Goal: Task Accomplishment & Management: Use online tool/utility

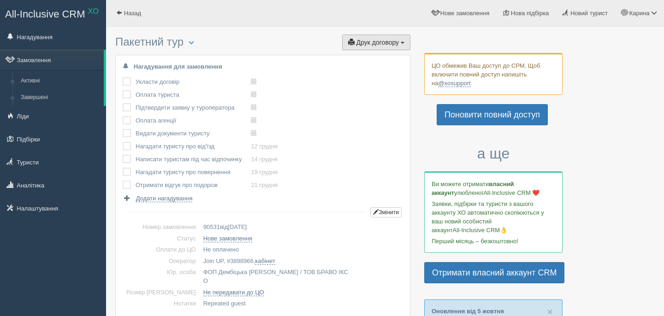
click at [395, 44] on span "Друк договору" at bounding box center [377, 42] width 42 height 7
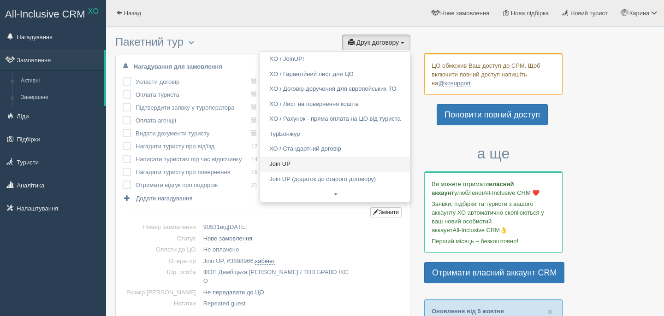
click at [323, 160] on link "Join UP" at bounding box center [335, 164] width 150 height 15
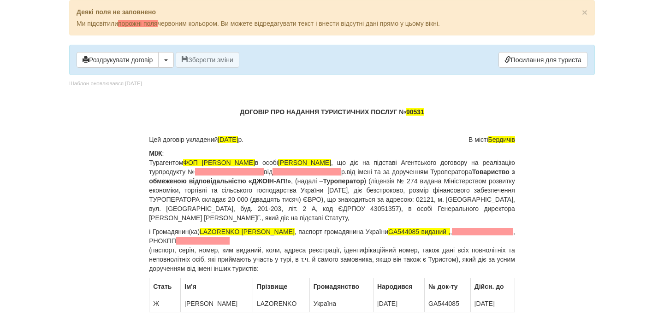
click at [264, 175] on span at bounding box center [229, 171] width 69 height 7
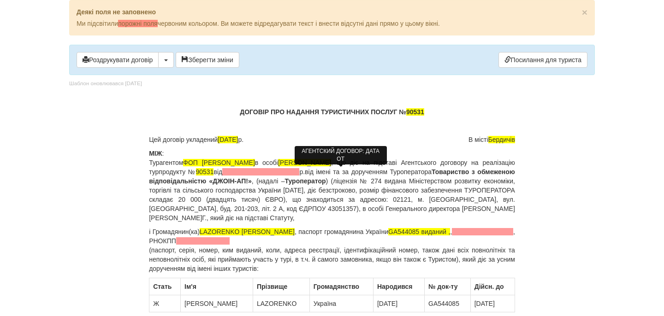
click at [299, 173] on span at bounding box center [260, 171] width 77 height 7
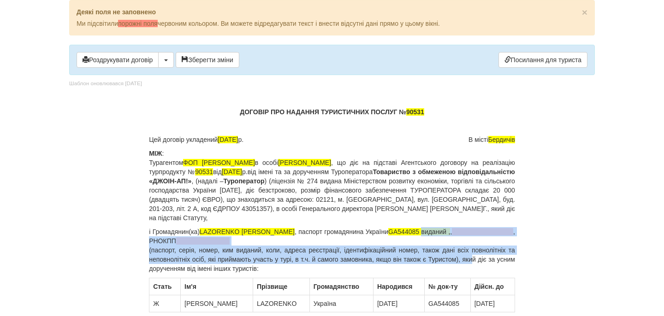
drag, startPoint x: 404, startPoint y: 232, endPoint x: 485, endPoint y: 260, distance: 86.3
click at [485, 260] on p "і Громадянин(ка) LAZORENKO IRYNA , паспорт громадянина України GA544085 виданий…" at bounding box center [332, 250] width 366 height 46
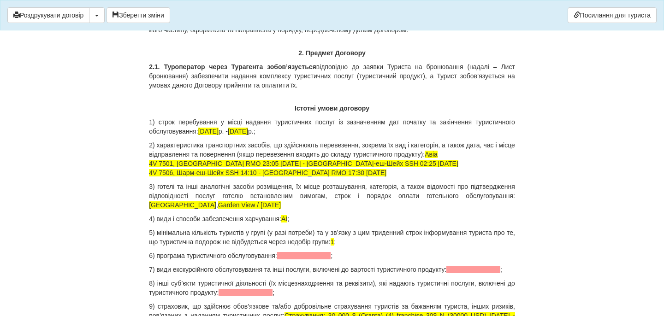
scroll to position [894, 0]
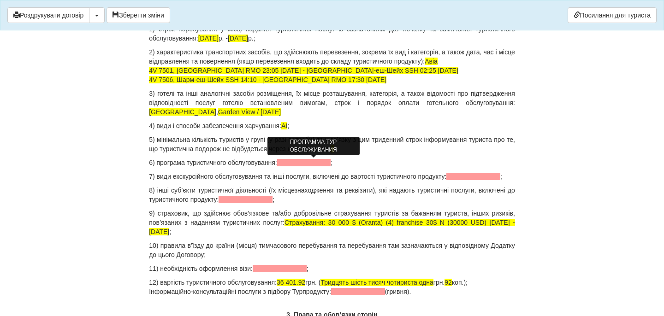
click at [326, 162] on span at bounding box center [304, 162] width 54 height 7
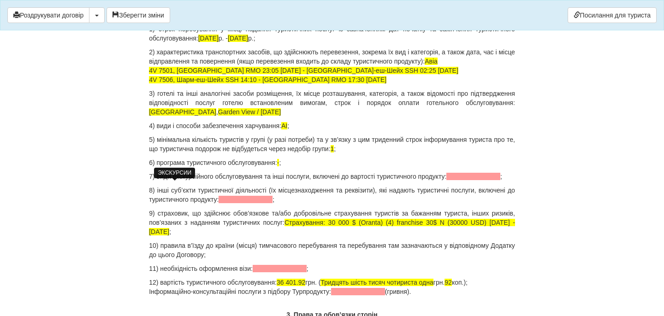
click at [446, 180] on span at bounding box center [473, 176] width 54 height 7
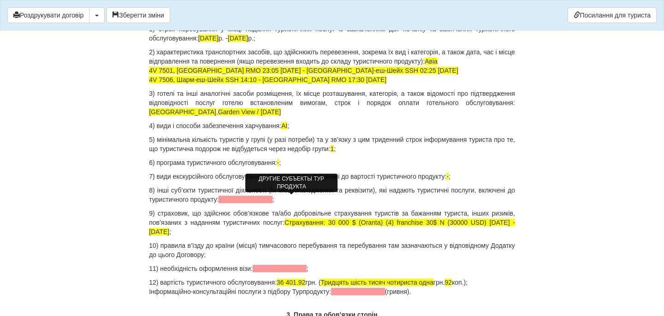
click at [273, 197] on span at bounding box center [246, 199] width 54 height 7
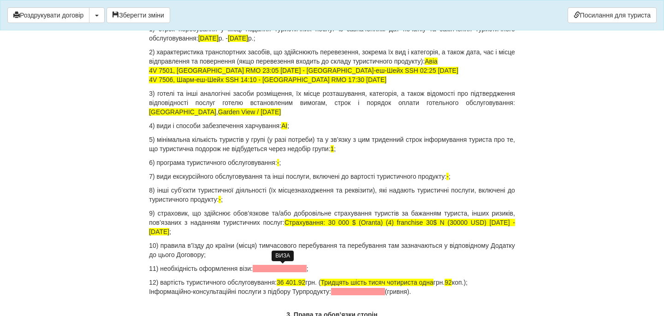
click at [273, 265] on span at bounding box center [280, 268] width 54 height 7
click at [290, 283] on span "36 401.92" at bounding box center [291, 282] width 29 height 7
drag, startPoint x: 290, startPoint y: 283, endPoint x: 308, endPoint y: 284, distance: 17.5
click at [305, 284] on span "36 401.92" at bounding box center [291, 282] width 29 height 7
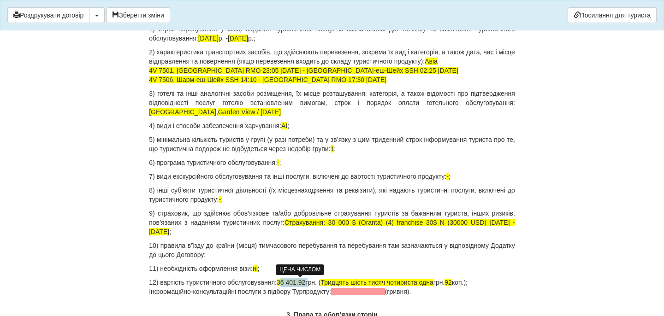
drag, startPoint x: 316, startPoint y: 283, endPoint x: 288, endPoint y: 284, distance: 28.1
click at [289, 284] on p "12) вартість туристичного обслуговування: 36 401.92 грн. ( Тридцять шість тисяч…" at bounding box center [332, 287] width 366 height 18
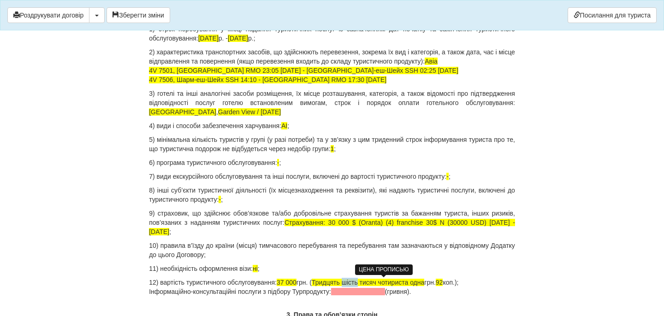
drag, startPoint x: 358, startPoint y: 284, endPoint x: 371, endPoint y: 284, distance: 12.9
click at [371, 284] on span "Тридцять шість тисяч чотириста одна" at bounding box center [368, 282] width 113 height 7
drag, startPoint x: 387, startPoint y: 281, endPoint x: 433, endPoint y: 282, distance: 46.1
click at [417, 282] on span "Тридцять сім тисяч чотириста одна" at bounding box center [365, 282] width 106 height 7
click at [410, 282] on p "12) вартість туристичного обслуговування: 37 000 грн. ( Тридцять сім тисяч грн.…" at bounding box center [332, 287] width 366 height 18
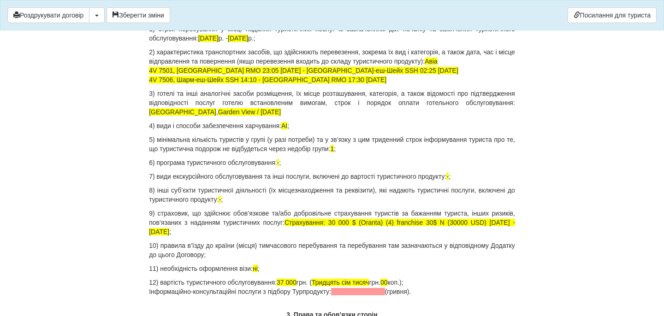
click at [433, 283] on p "12) вартість туристичного обслуговування: 37 000 грн. ( Тридцять сім тисяч грн.…" at bounding box center [332, 287] width 366 height 18
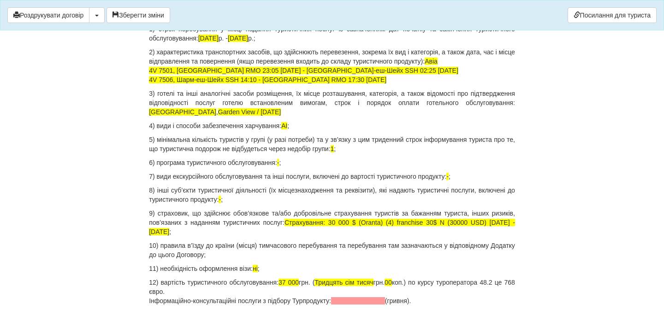
drag, startPoint x: 439, startPoint y: 300, endPoint x: 120, endPoint y: 300, distance: 318.7
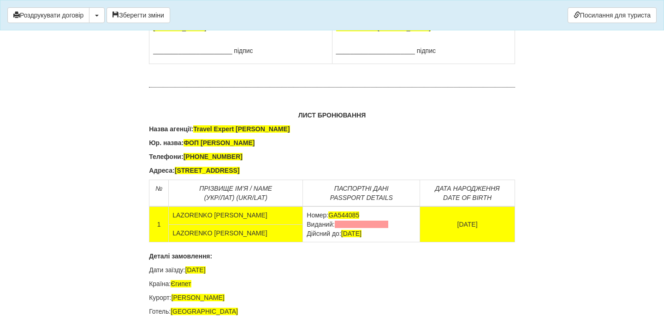
scroll to position [5883, 0]
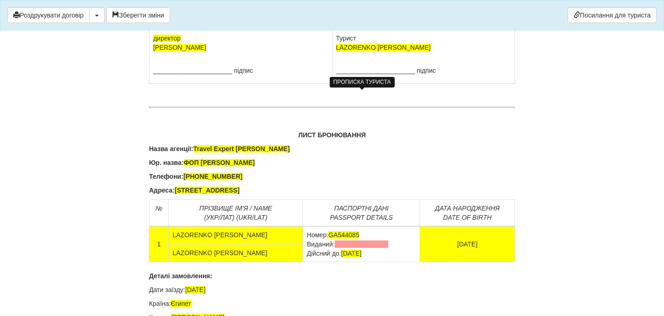
drag, startPoint x: 398, startPoint y: 94, endPoint x: 414, endPoint y: 126, distance: 36.1
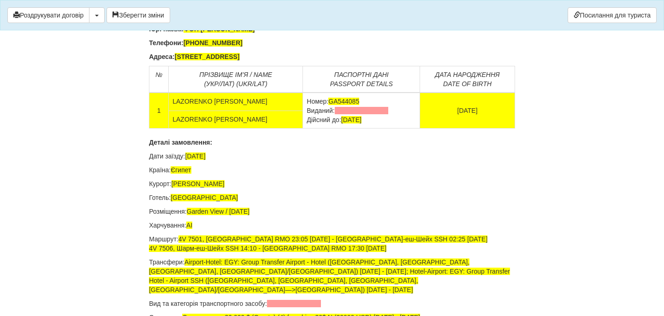
scroll to position [6021, 0]
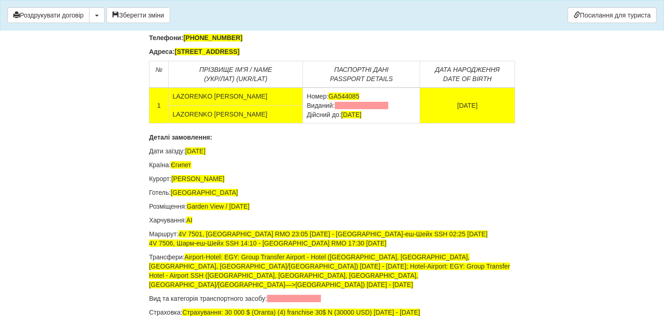
drag, startPoint x: 375, startPoint y: 262, endPoint x: 287, endPoint y: 262, distance: 88.5
click at [303, 124] on td "Номер: GA544085 Виданий: Дійсний до: 23.06.2031" at bounding box center [361, 106] width 117 height 36
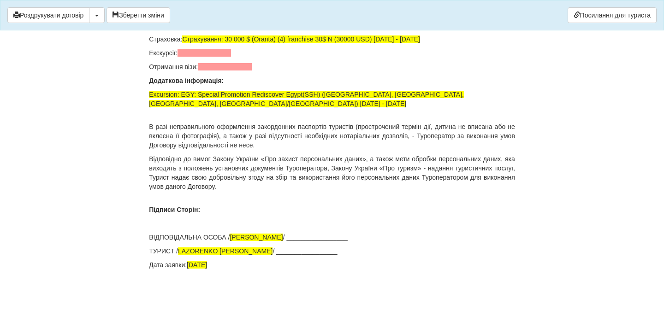
scroll to position [6340, 0]
click at [297, 29] on span at bounding box center [294, 25] width 54 height 7
click at [226, 57] on span at bounding box center [205, 52] width 54 height 7
click at [227, 71] on span at bounding box center [225, 66] width 54 height 7
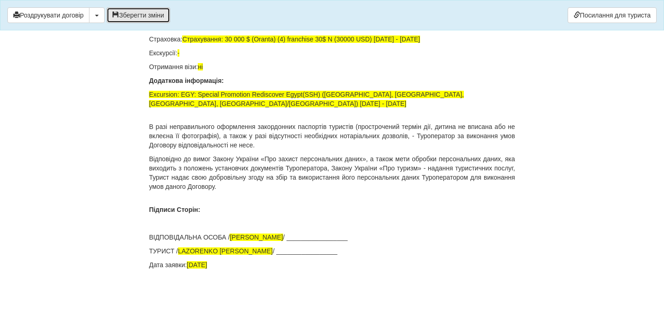
click at [146, 13] on button "Зберегти зміни" at bounding box center [139, 15] width 64 height 16
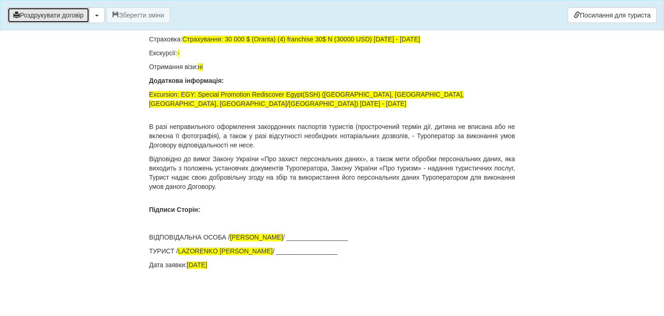
click at [53, 23] on button "Роздрукувати договір" at bounding box center [48, 15] width 82 height 16
